Goal: Find specific page/section: Find specific page/section

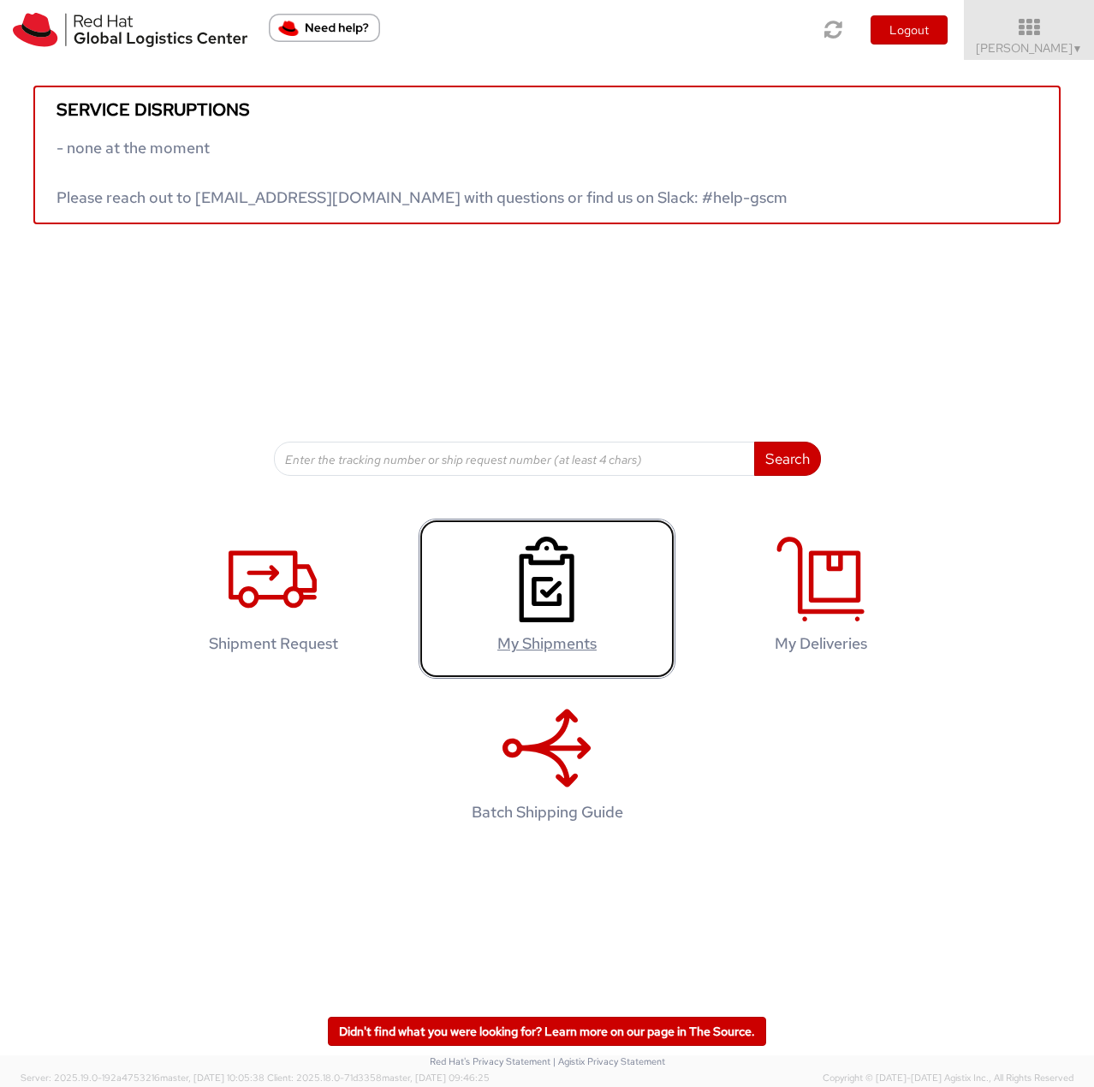
click at [561, 602] on use at bounding box center [546, 580] width 55 height 86
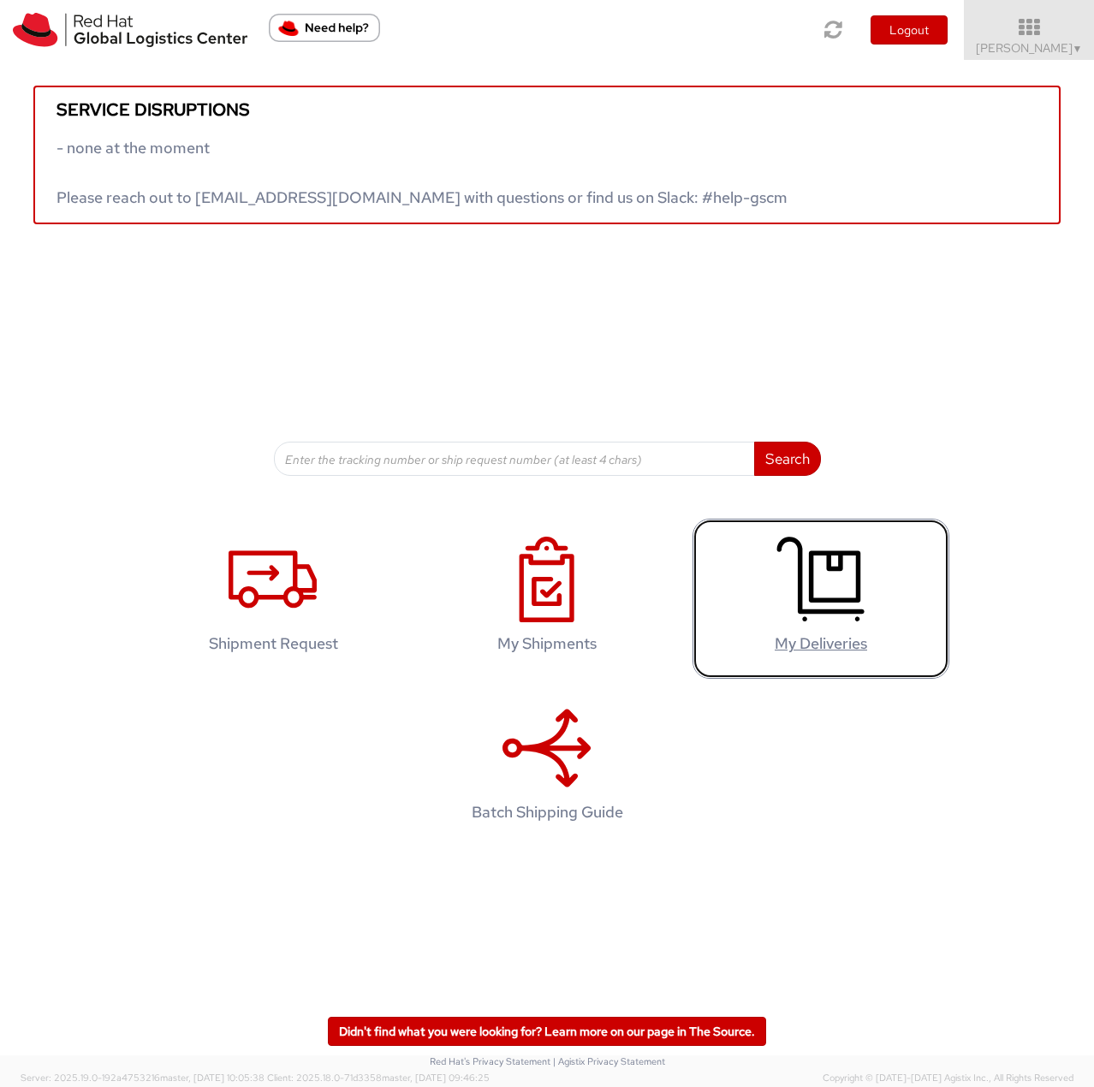
click at [785, 561] on icon at bounding box center [820, 580] width 88 height 86
